Goal: Check status: Check status

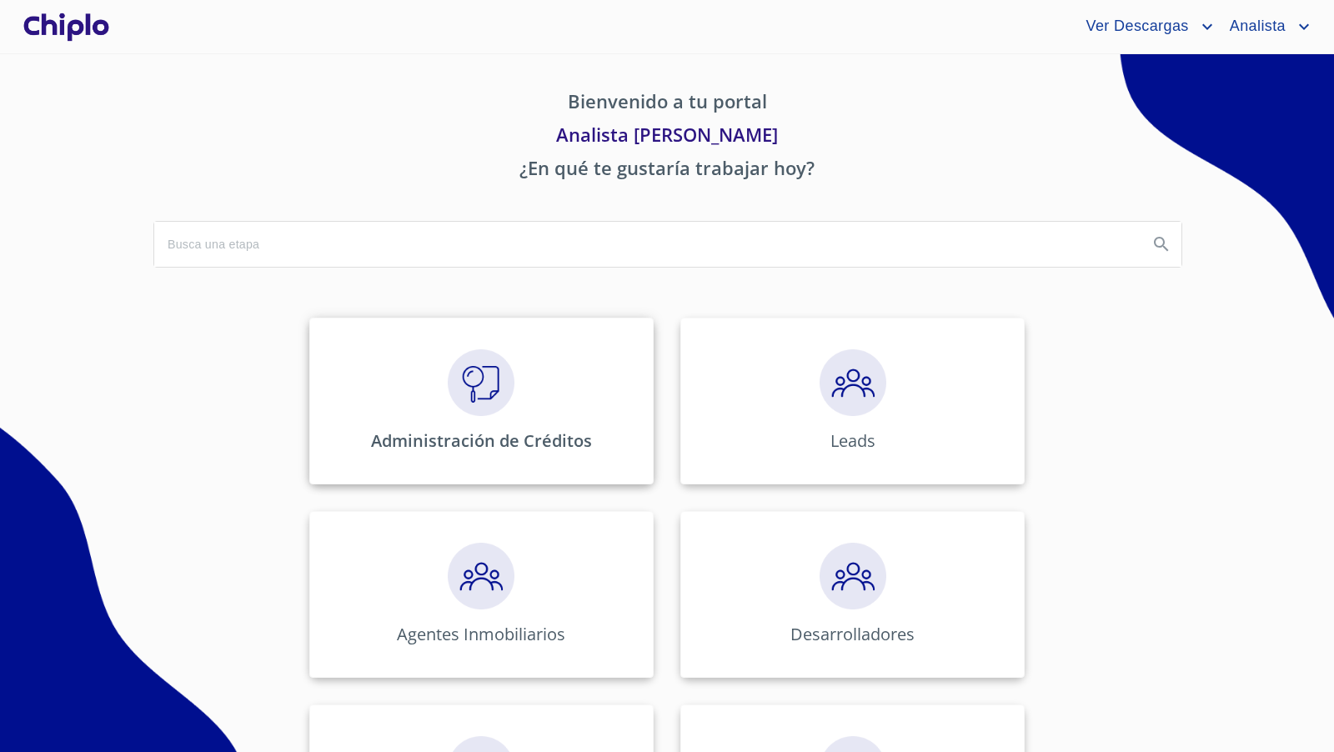
click at [472, 378] on img at bounding box center [481, 382] width 67 height 67
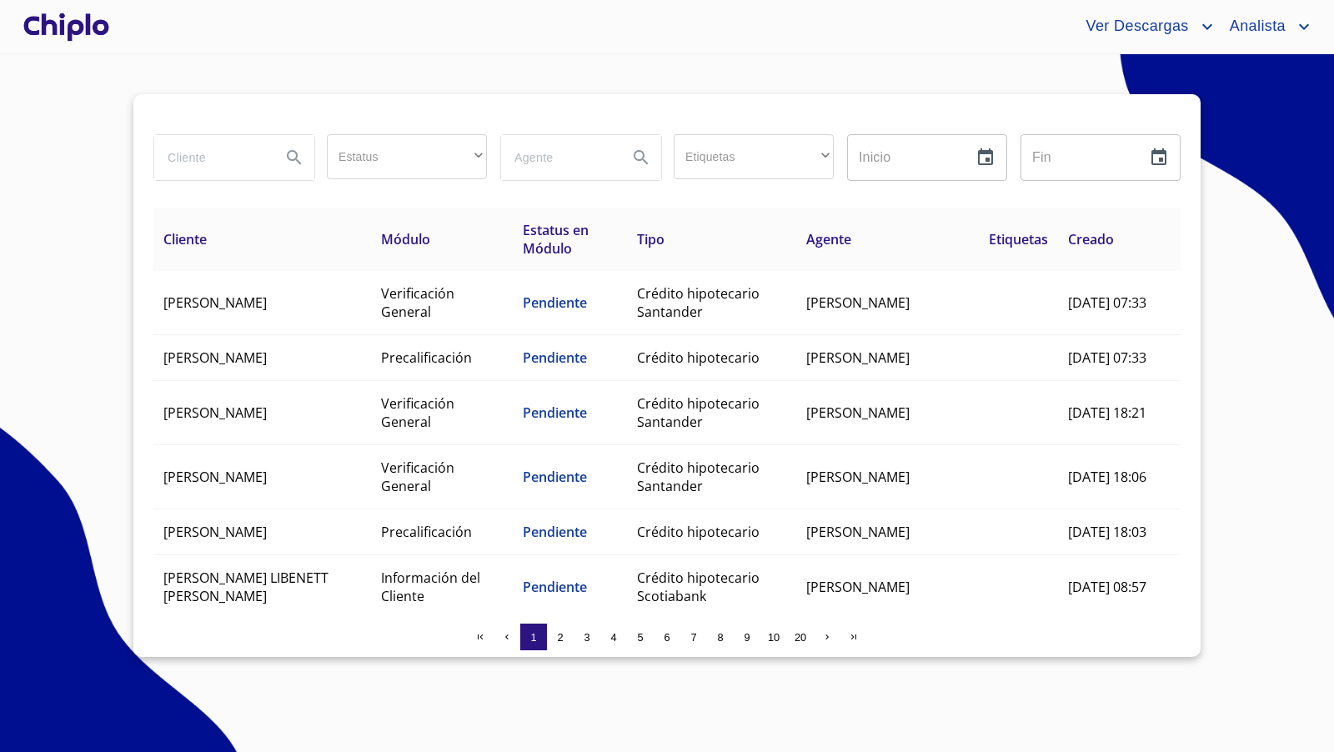
click at [247, 158] on input "search" at bounding box center [210, 157] width 113 height 45
type input "c"
type input "[PERSON_NAME]"
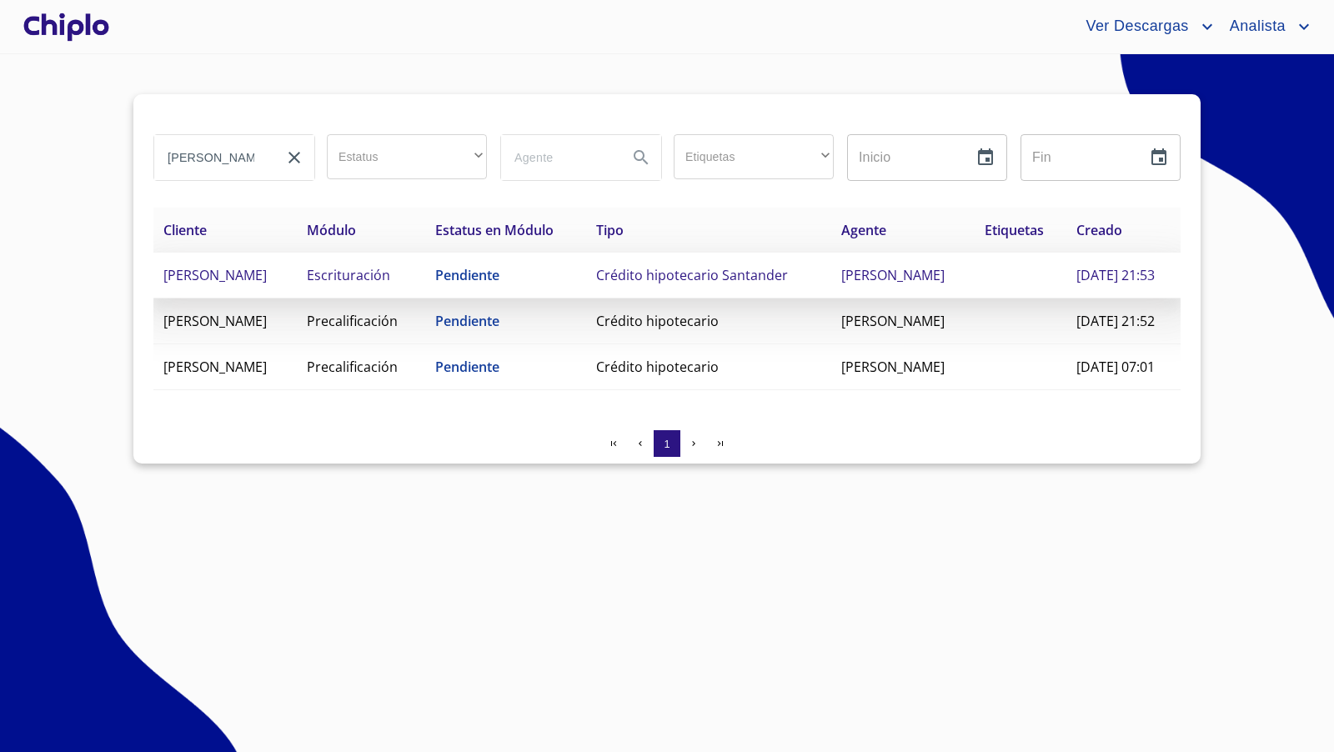
click at [425, 285] on td "Escrituración" at bounding box center [361, 276] width 128 height 46
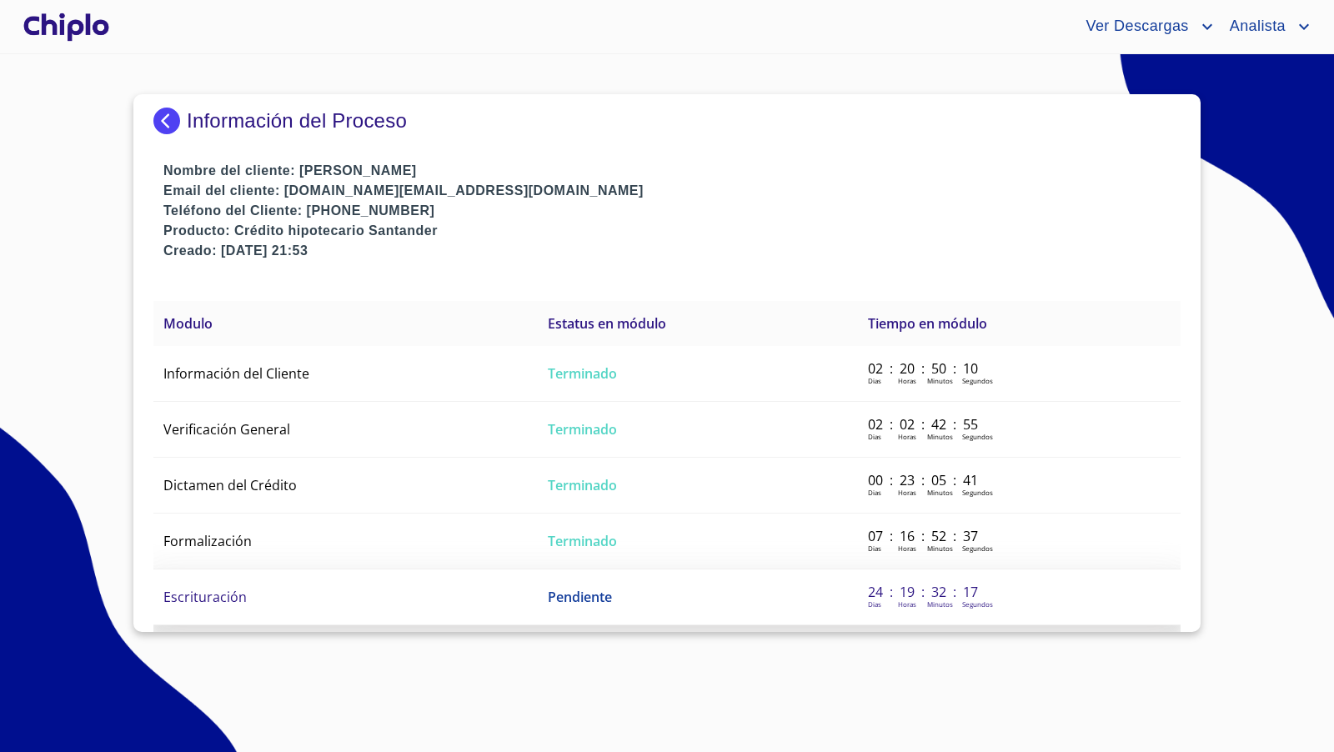
click at [231, 590] on span "Escrituración" at bounding box center [204, 597] width 83 height 18
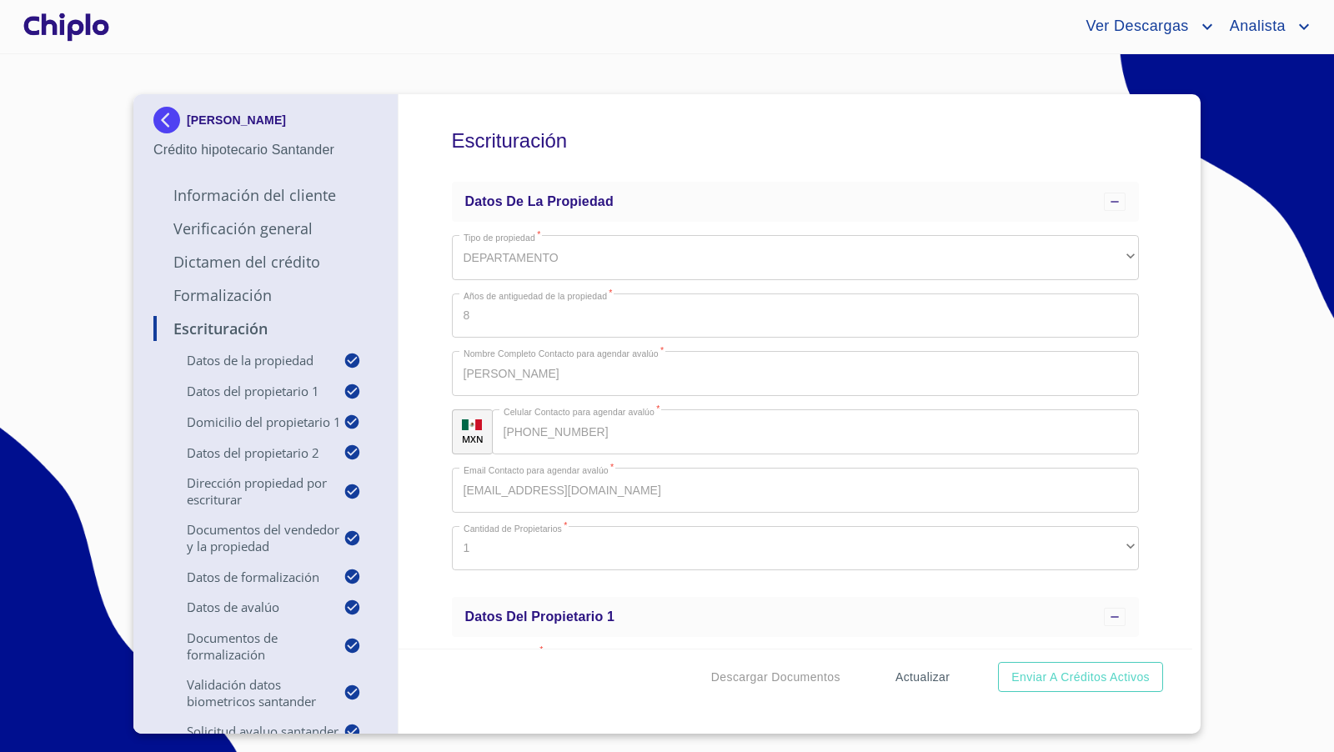
click at [933, 674] on span "Actualizar" at bounding box center [922, 677] width 54 height 21
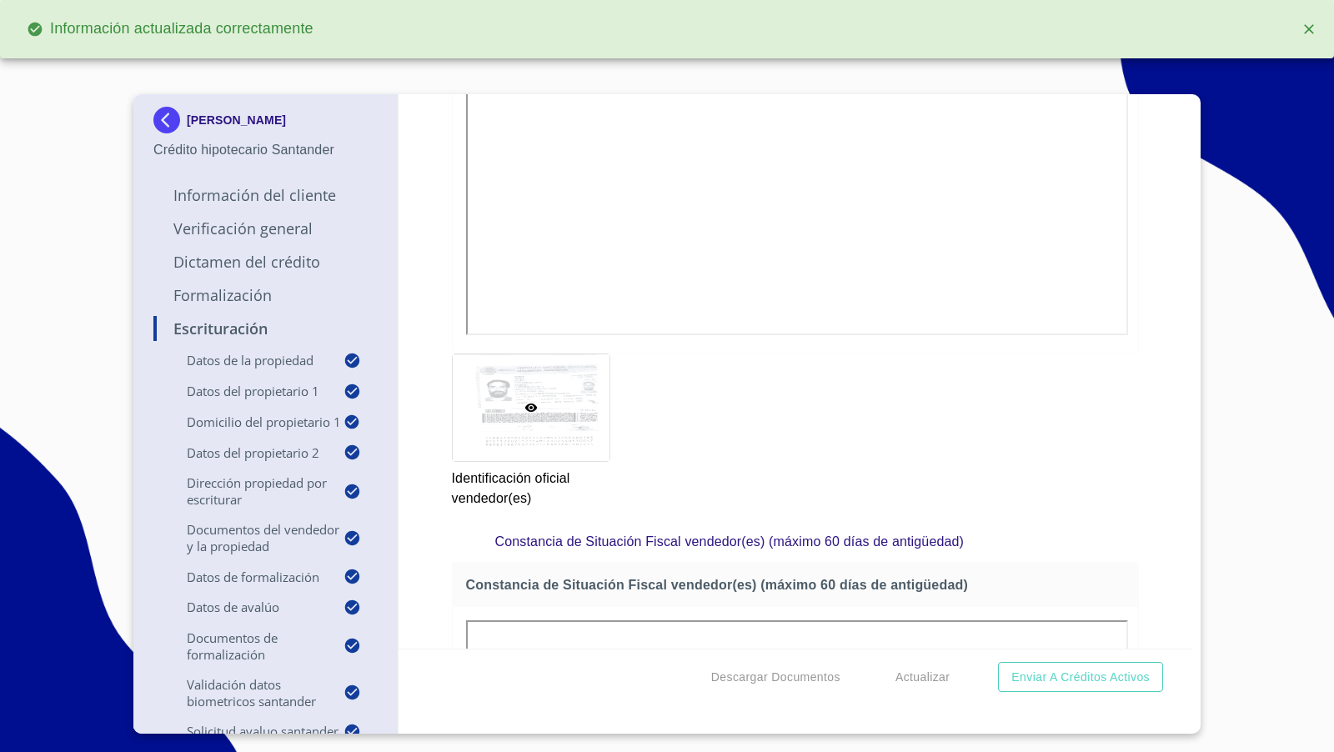
scroll to position [13713, 0]
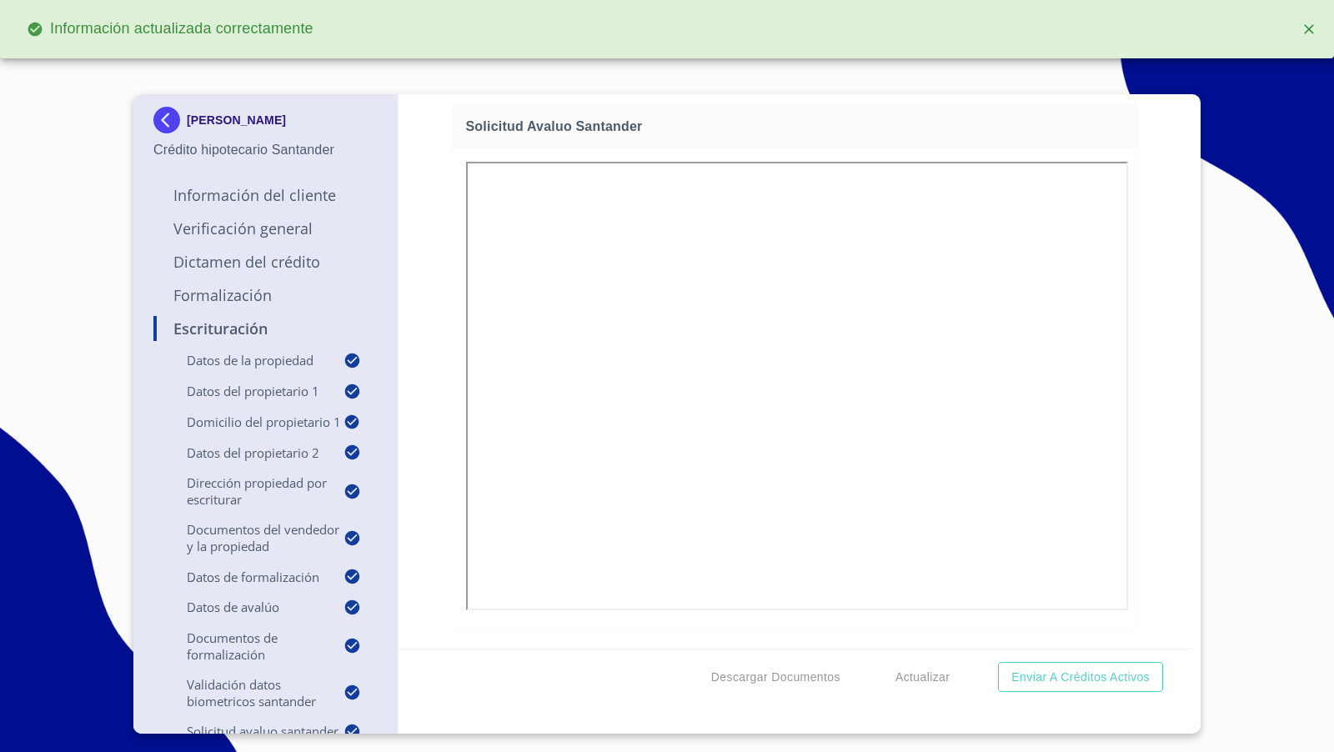
click at [1128, 564] on div "Escrituración Datos de la propiedad Tipo de propiedad   * DEPARTAMENTO ​ Años d…" at bounding box center [795, 371] width 794 height 554
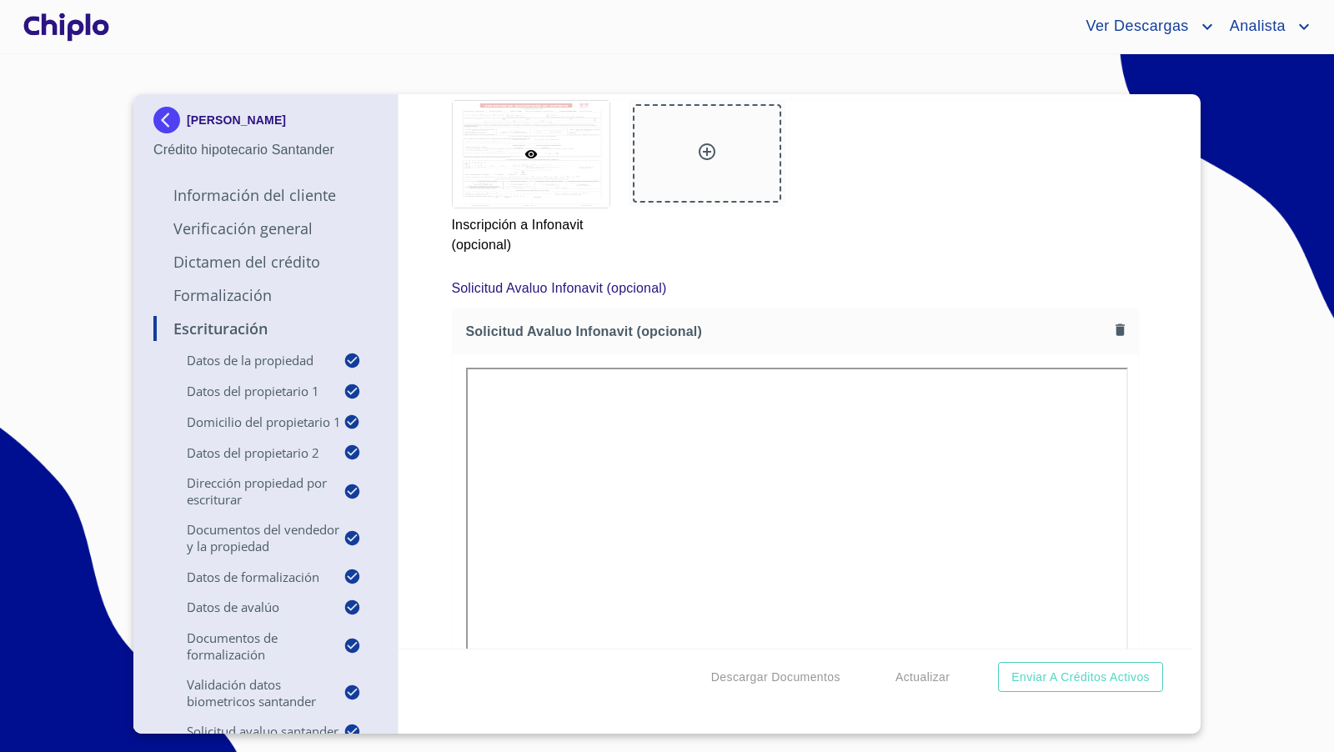
scroll to position [11504, 0]
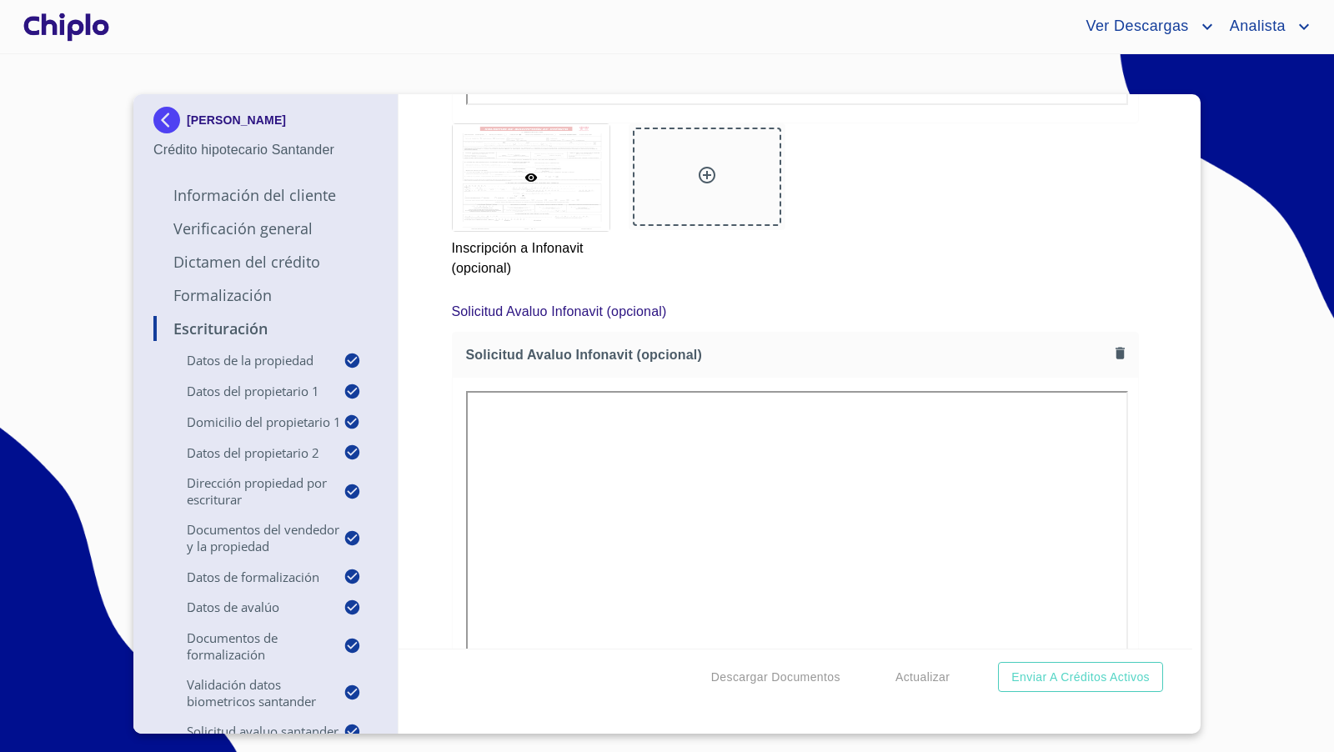
click at [248, 223] on p "Verificación General" at bounding box center [265, 228] width 224 height 20
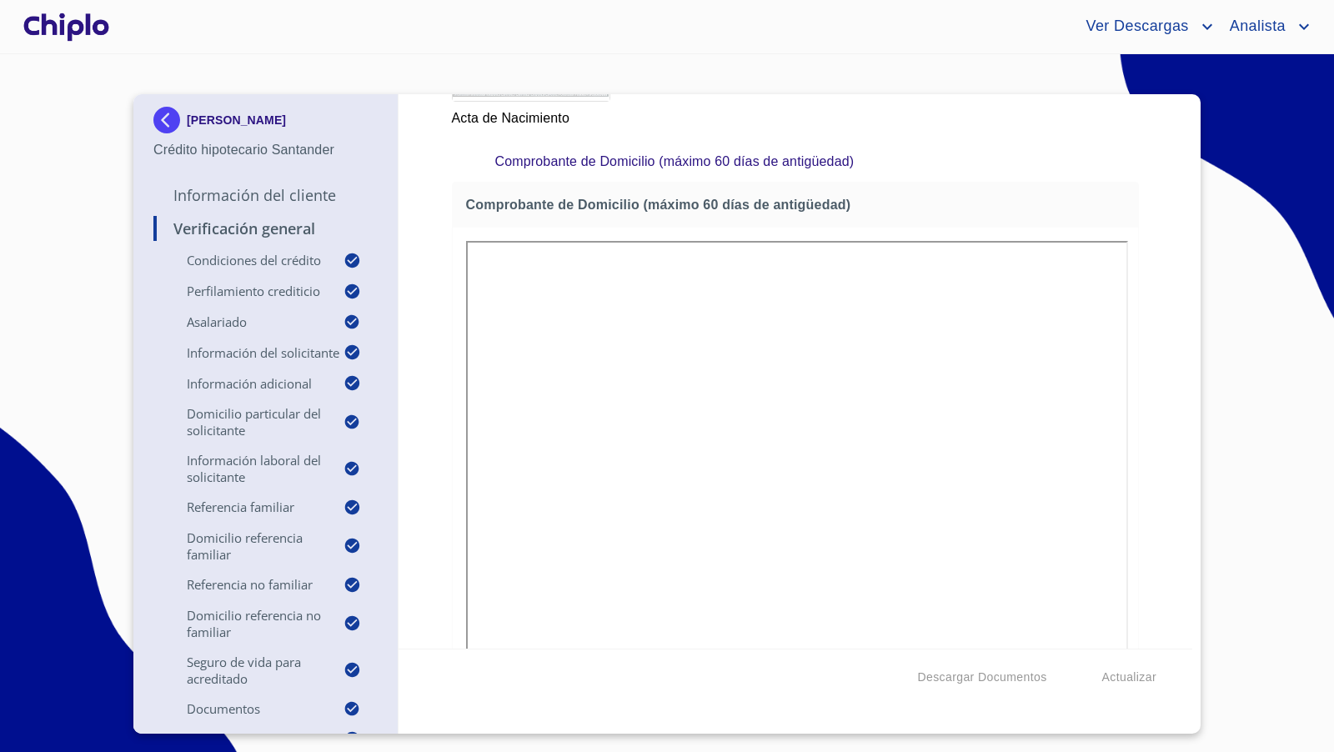
scroll to position [9795, 0]
click at [1150, 511] on div "Verificación General Condiciones del Crédito Selecciona tu producto   * Adquisi…" at bounding box center [795, 371] width 794 height 554
click at [84, 25] on div at bounding box center [66, 26] width 93 height 53
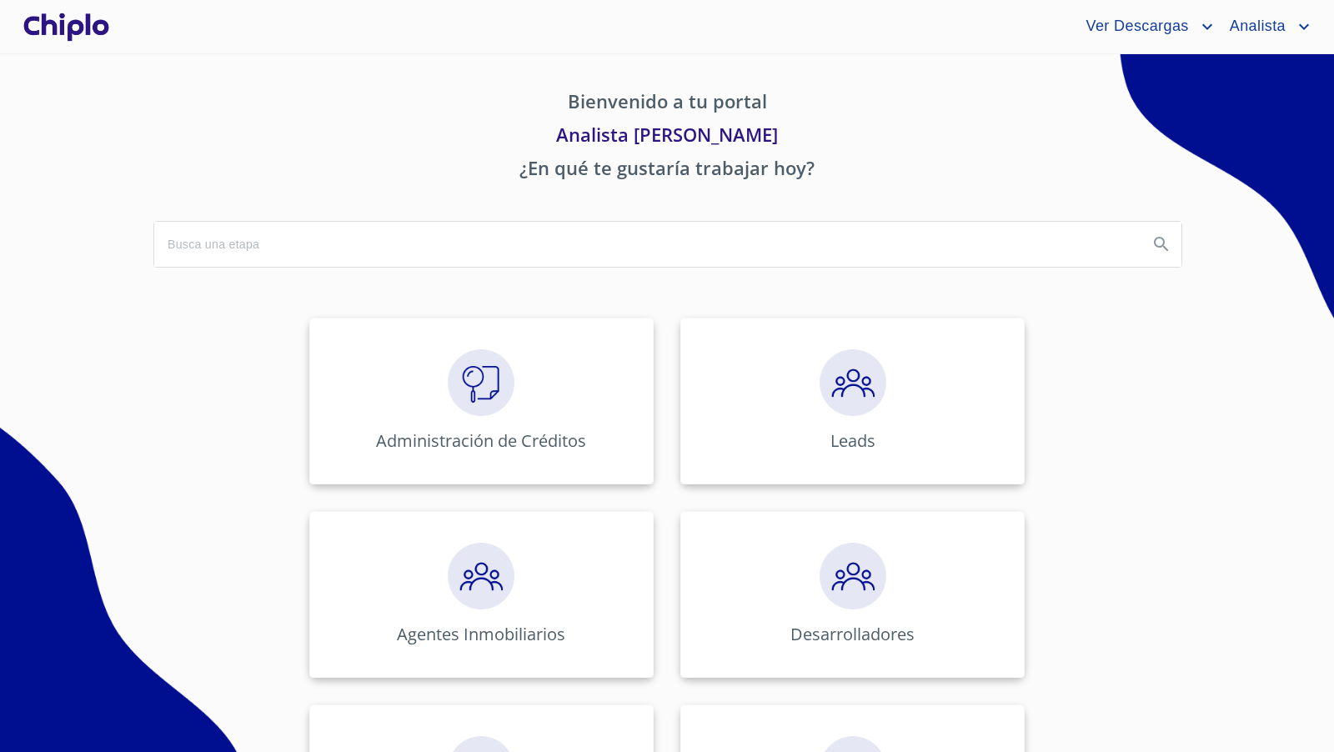
click at [449, 401] on img at bounding box center [481, 382] width 67 height 67
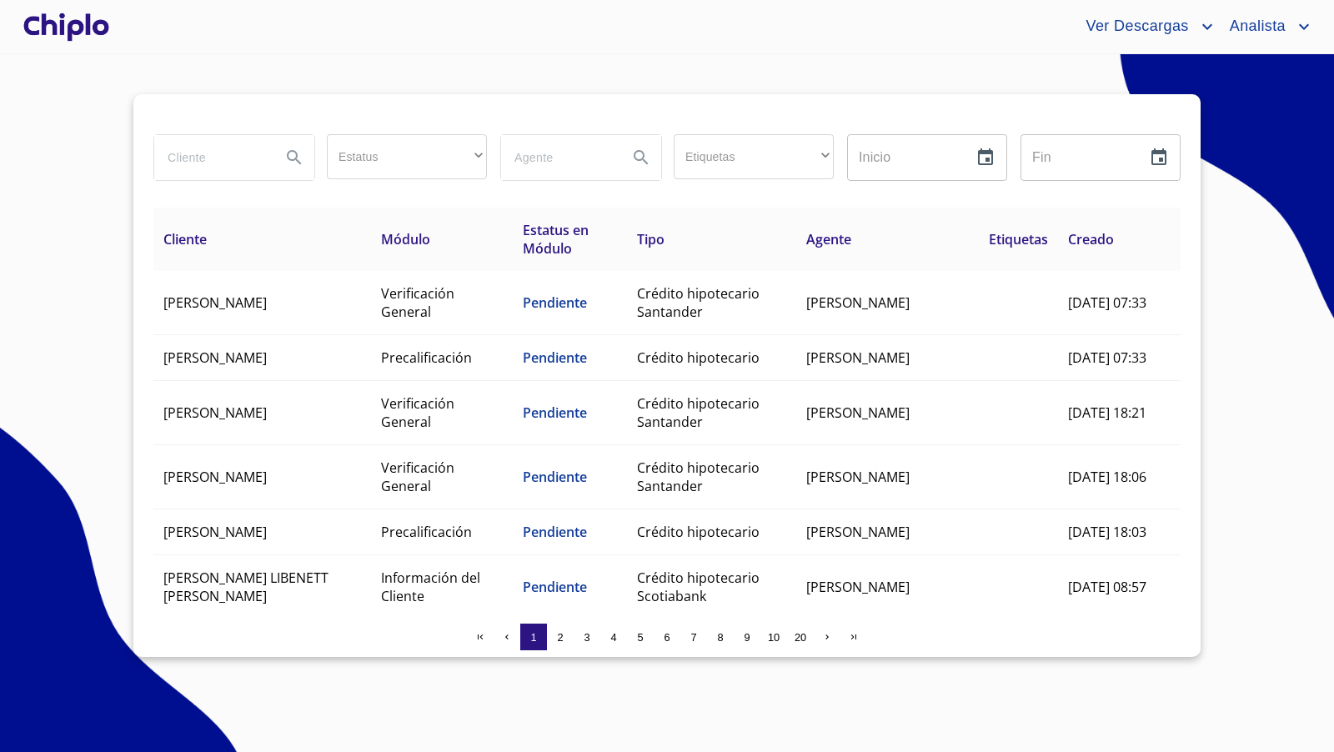
click at [198, 160] on input "search" at bounding box center [210, 157] width 113 height 45
type input "[PERSON_NAME]"
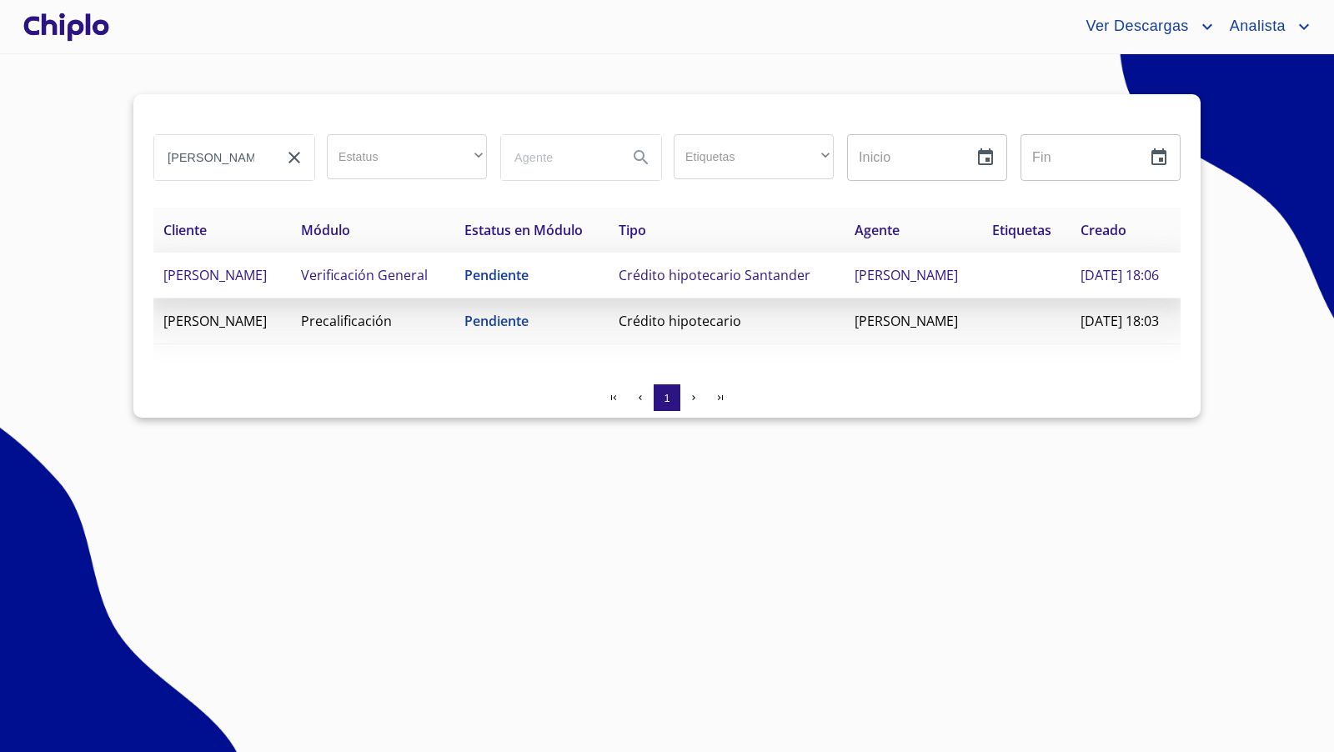
click at [291, 298] on td "[PERSON_NAME]" at bounding box center [222, 276] width 138 height 46
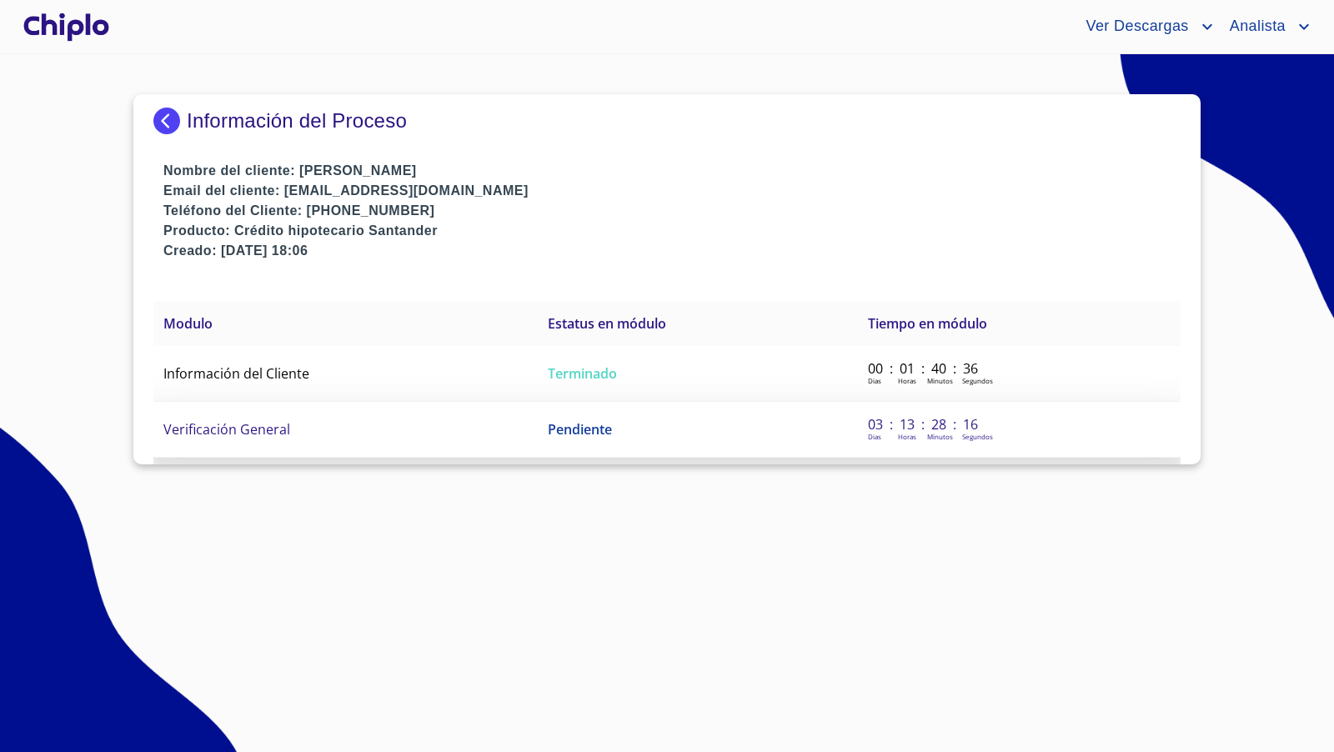
click at [273, 430] on span "Verificación General" at bounding box center [226, 429] width 127 height 18
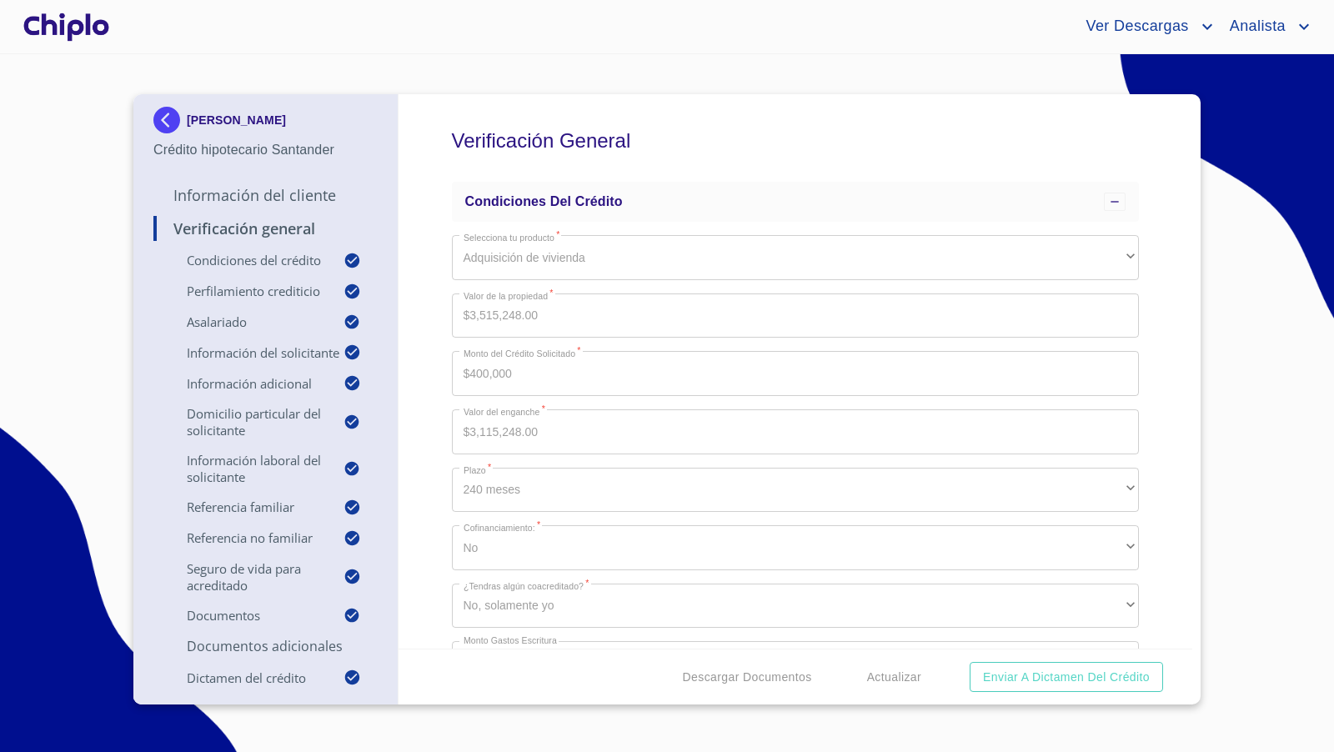
click at [1164, 538] on div "Verificación General Condiciones del Crédito Selecciona tu producto   * Adquisi…" at bounding box center [795, 371] width 794 height 554
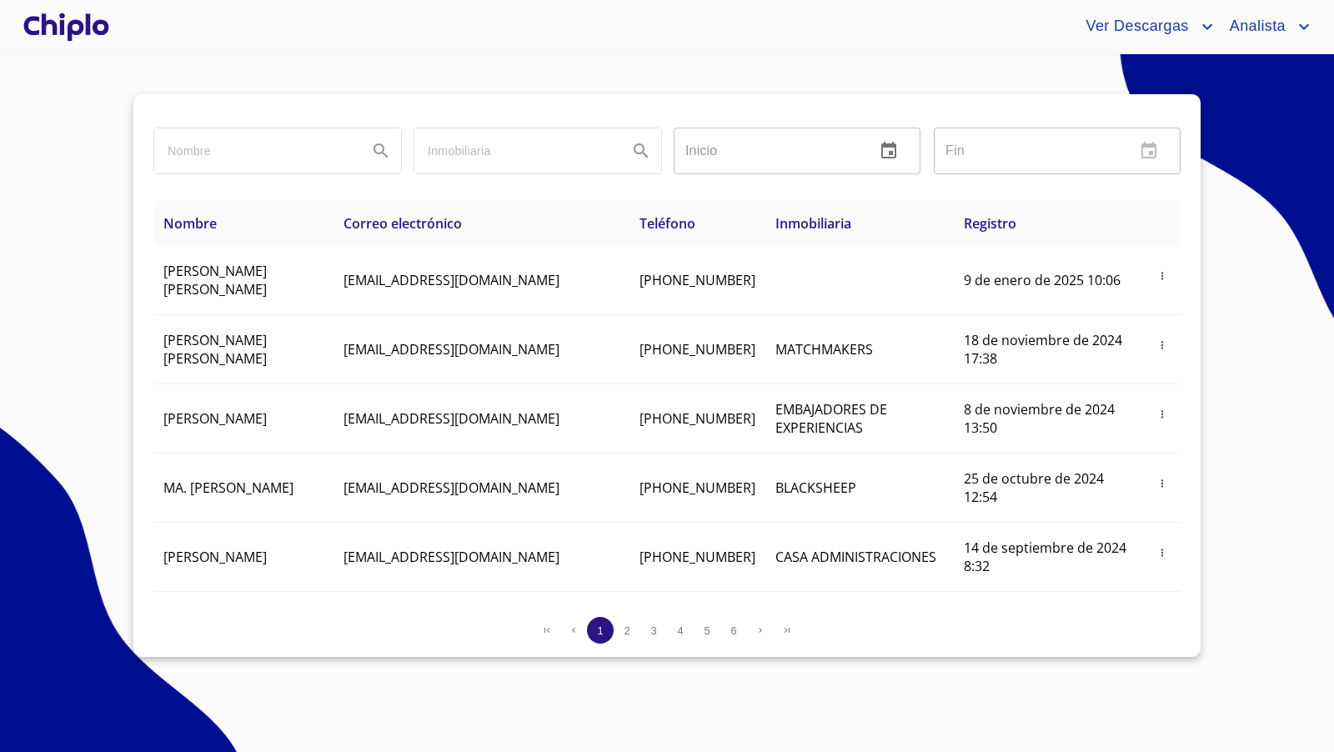
click at [95, 28] on div at bounding box center [66, 26] width 93 height 53
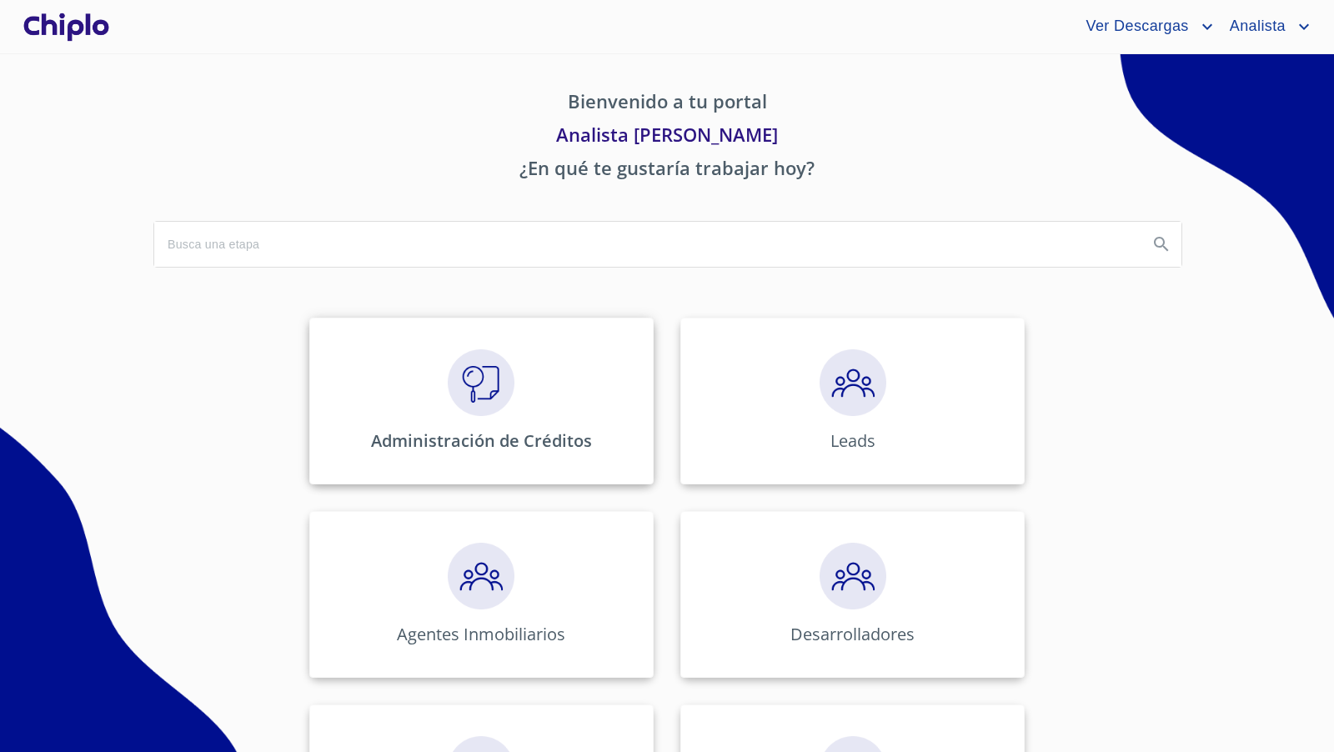
click at [460, 379] on img at bounding box center [481, 382] width 67 height 67
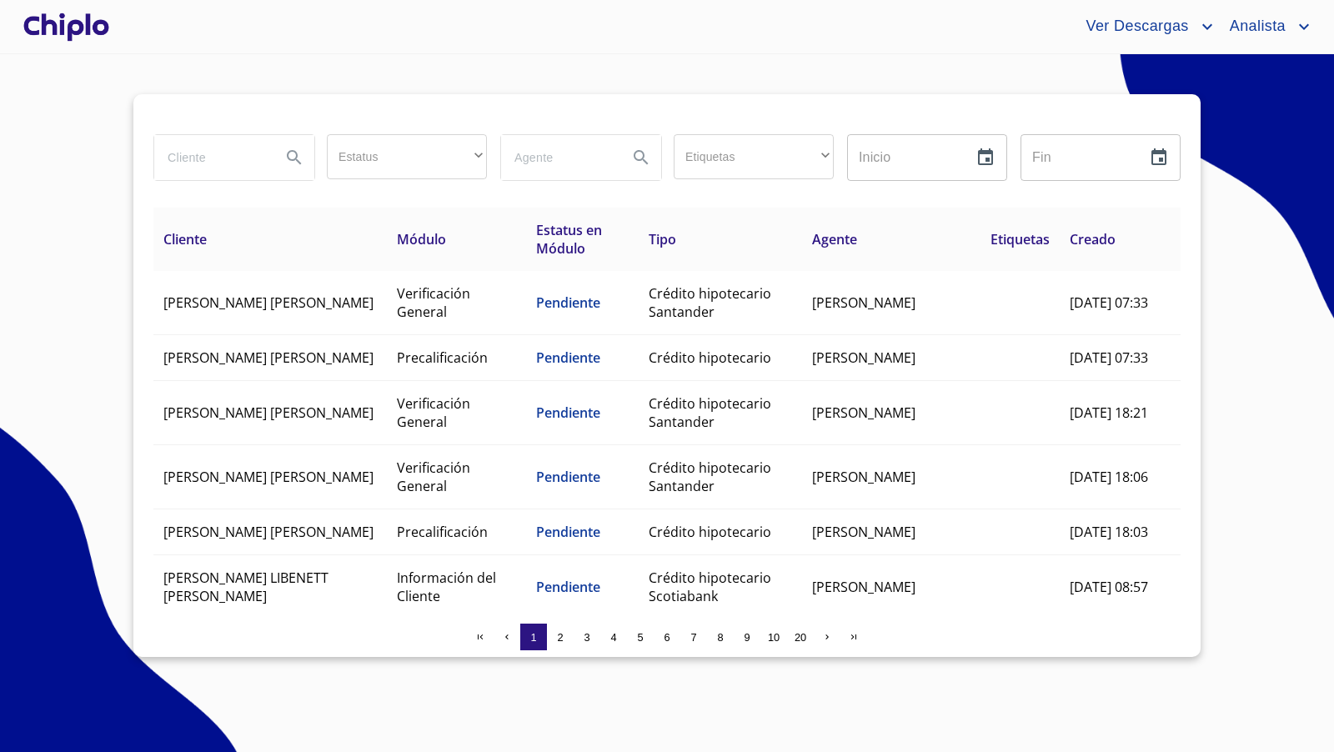
click at [204, 155] on input "search" at bounding box center [210, 157] width 113 height 45
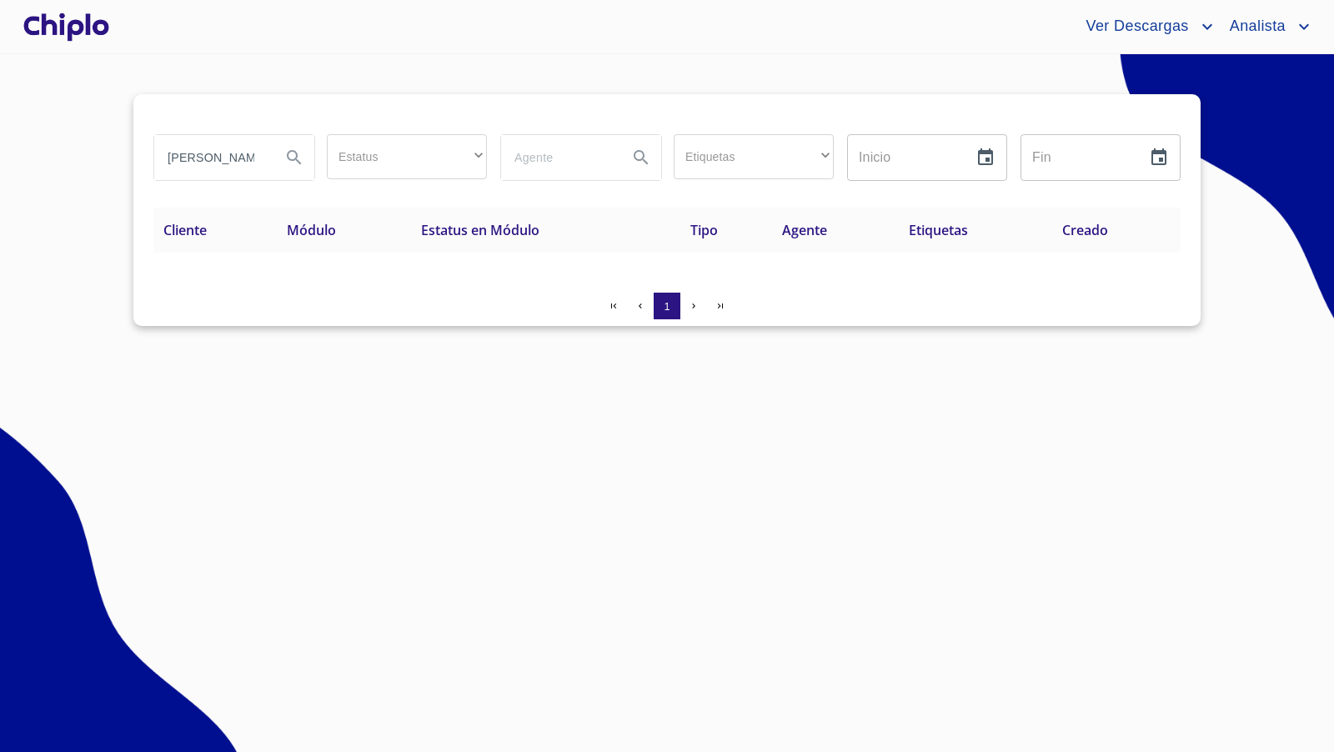
type input "cecilia"
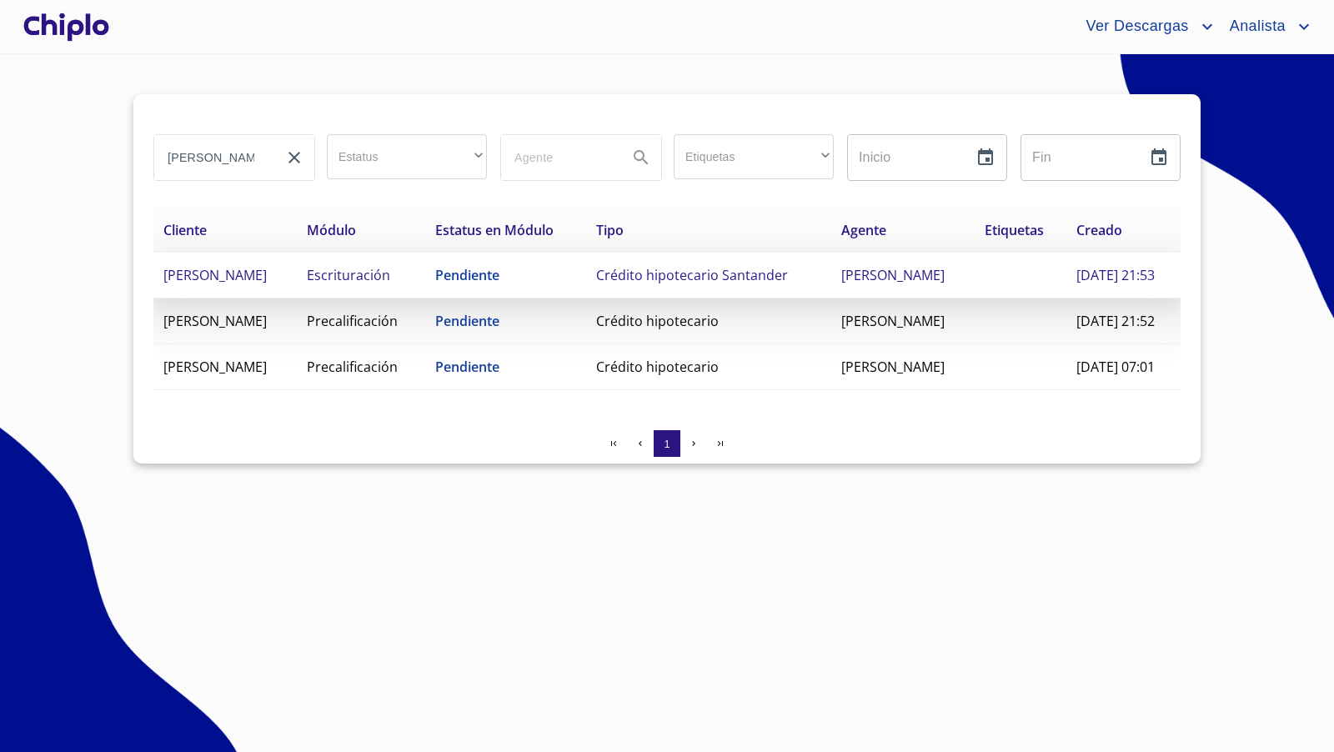
click at [526, 298] on td "Pendiente" at bounding box center [505, 276] width 161 height 46
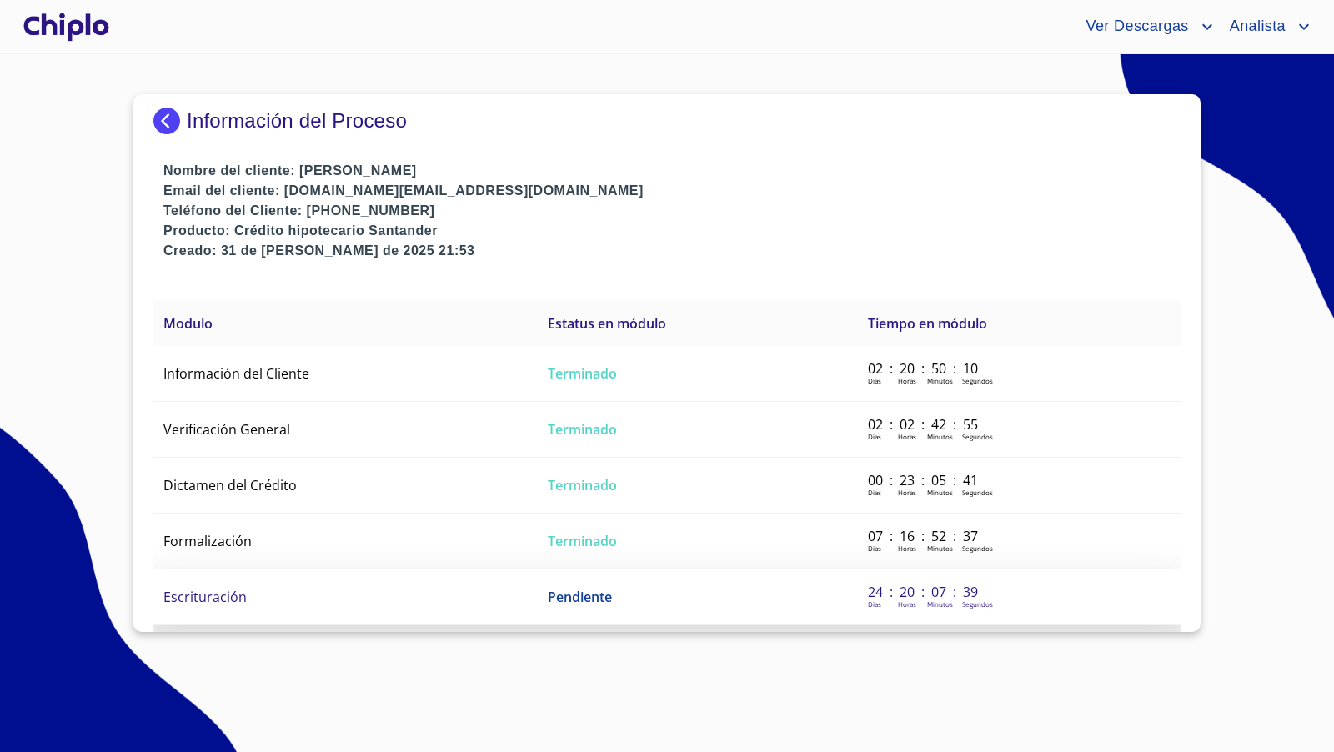
click at [273, 589] on td "Escrituración" at bounding box center [345, 597] width 384 height 56
